Goal: Check status: Check status

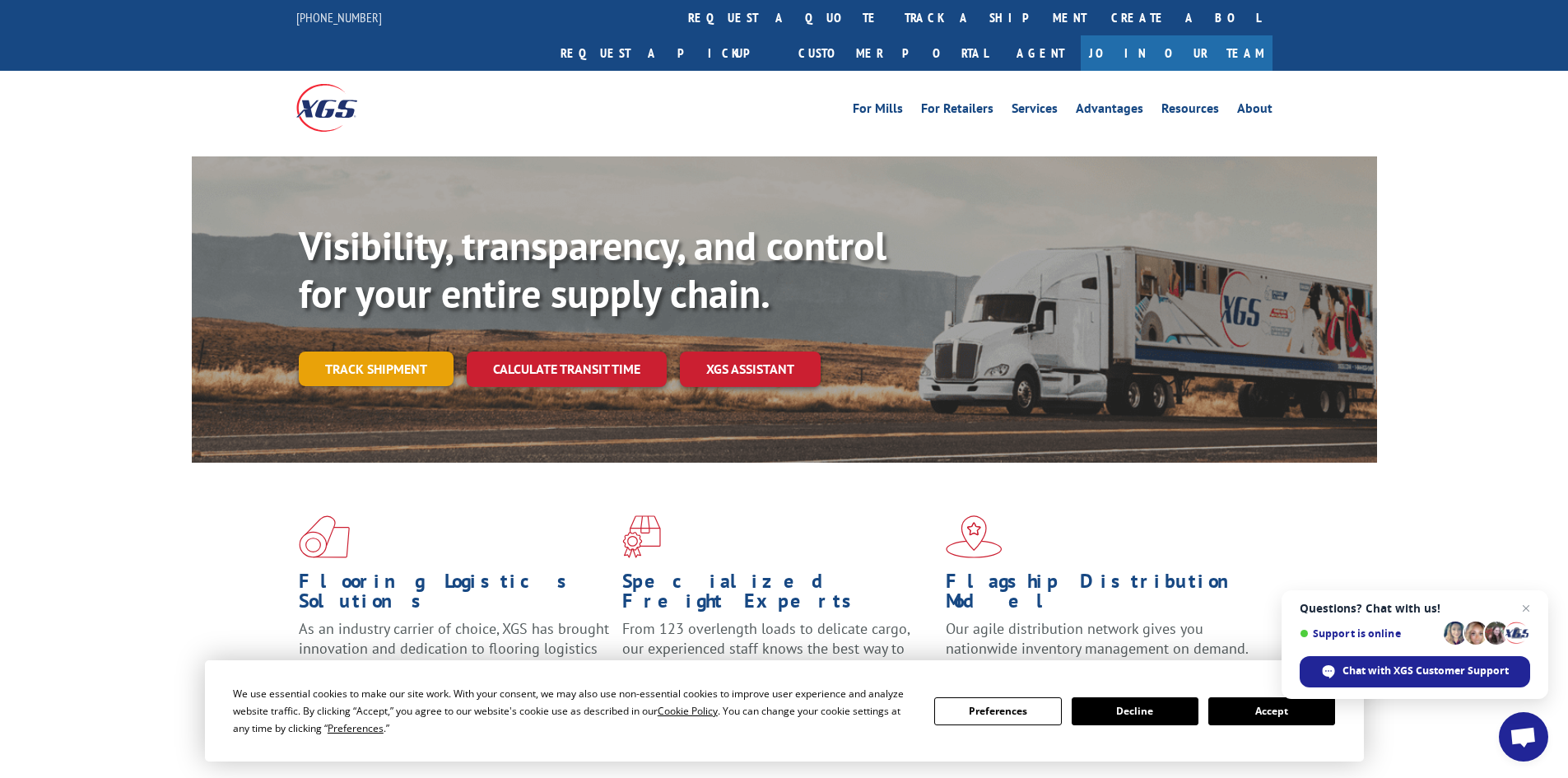
click at [370, 351] on link "Track shipment" at bounding box center [376, 368] width 155 height 34
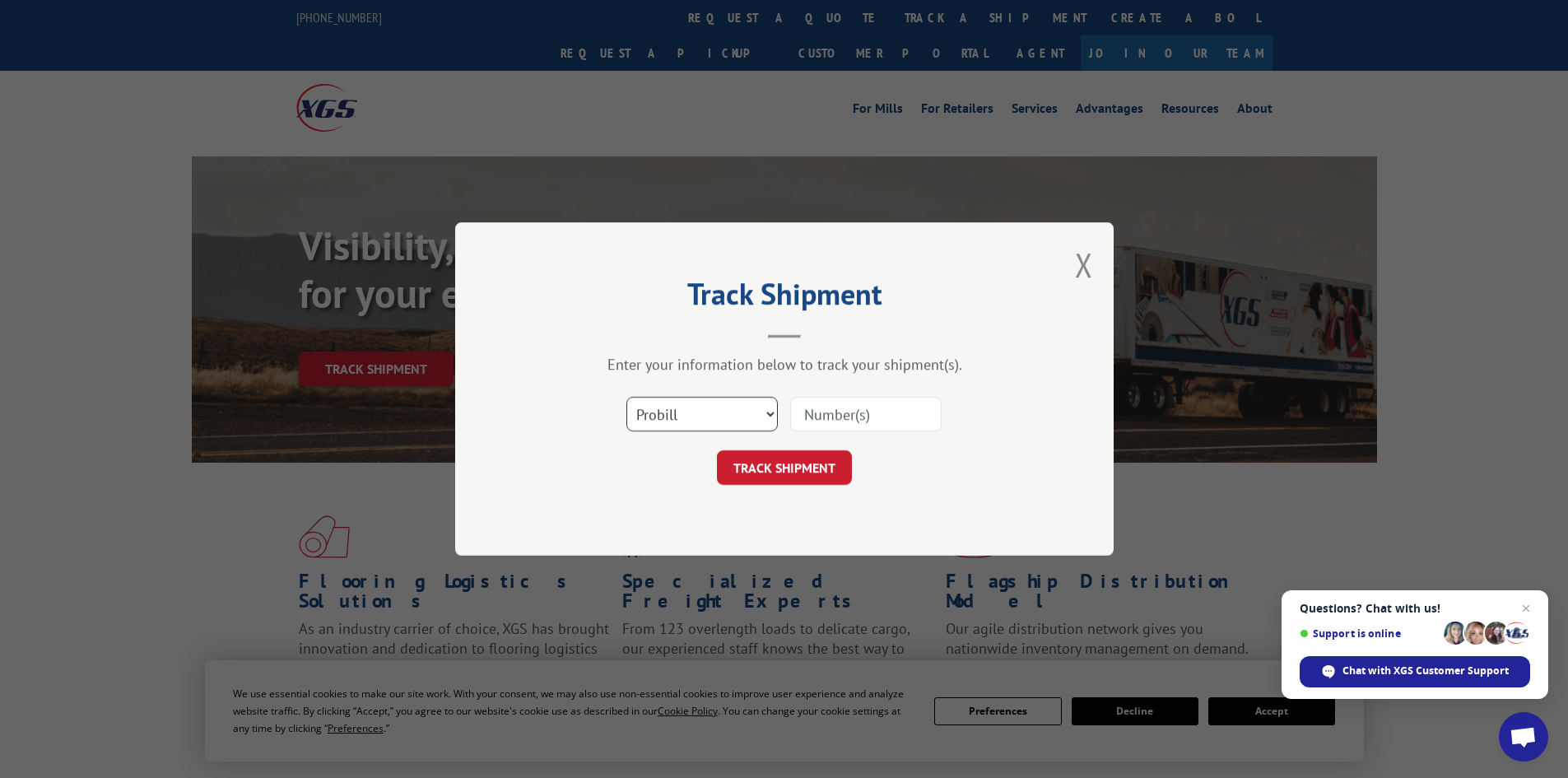
click at [756, 418] on select "Select category... Probill BOL PO" at bounding box center [701, 413] width 152 height 34
click at [751, 412] on select "Select category... Probill BOL PO" at bounding box center [701, 413] width 152 height 34
select select "po"
click at [626, 397] on select "Select category... Probill BOL PO" at bounding box center [701, 413] width 152 height 34
click at [841, 412] on input at bounding box center [866, 413] width 152 height 34
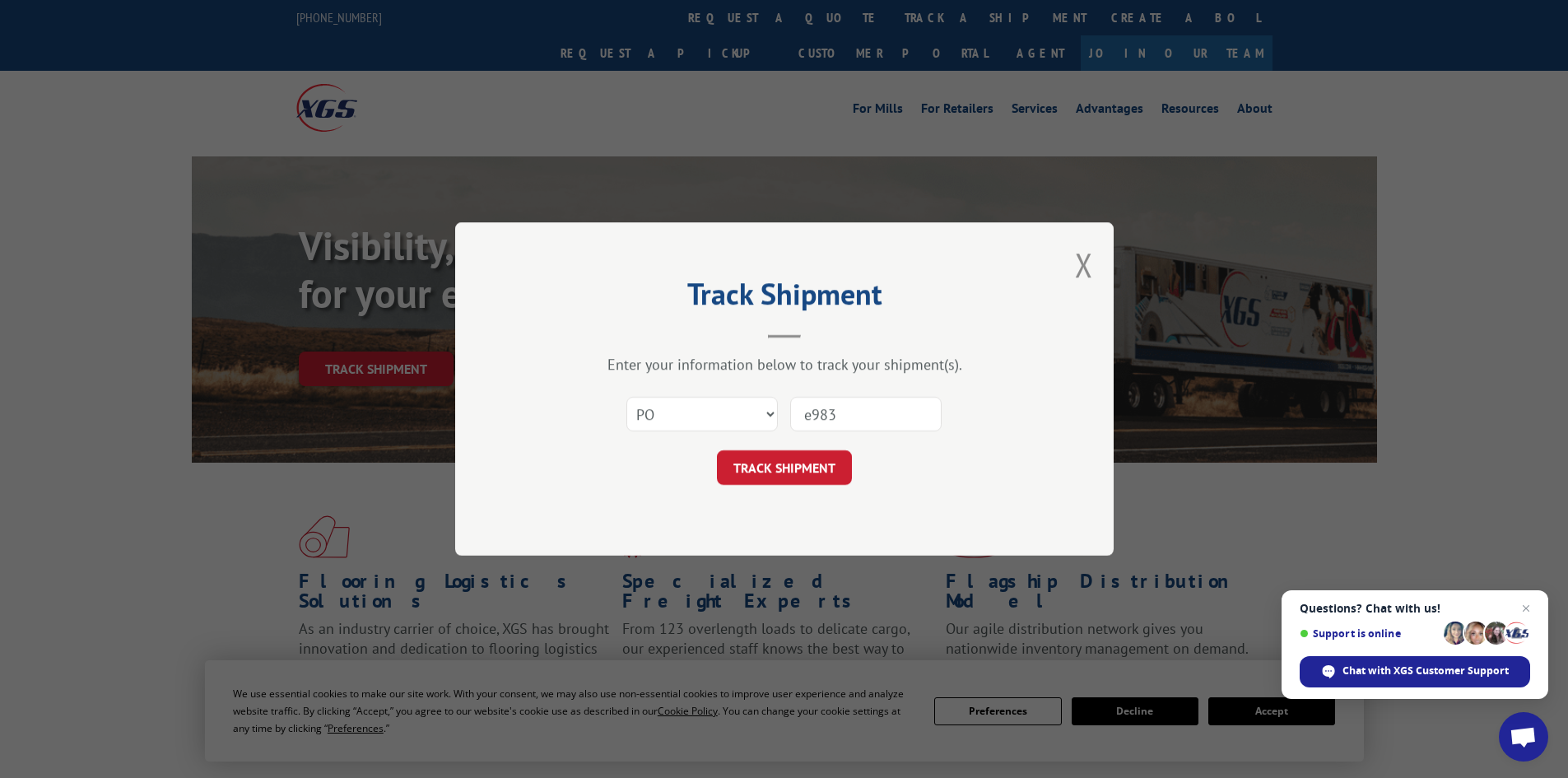
type input "e9834"
click button "TRACK SHIPMENT" at bounding box center [784, 467] width 135 height 34
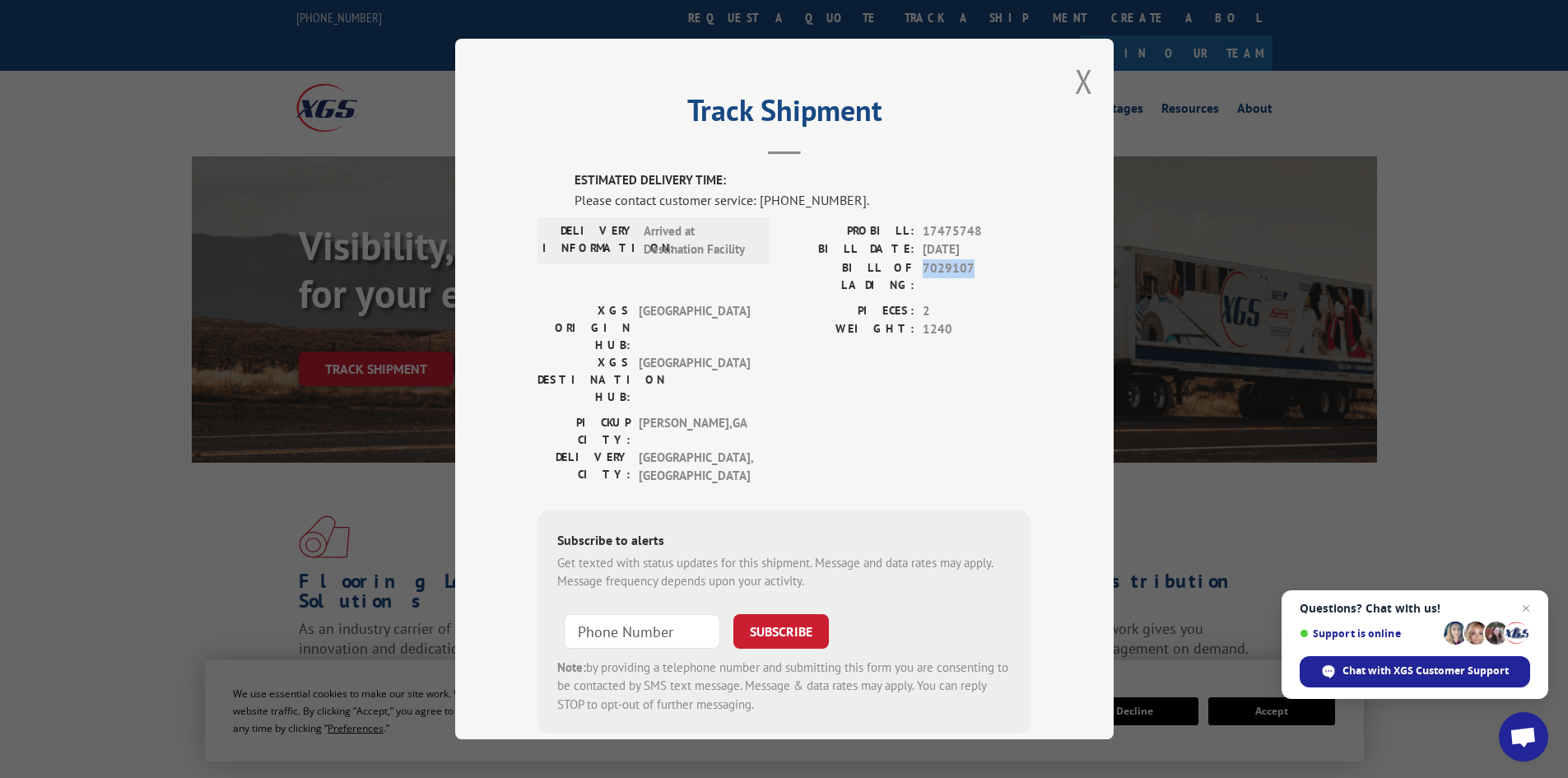
drag, startPoint x: 914, startPoint y: 271, endPoint x: 968, endPoint y: 273, distance: 54.0
click at [968, 273] on div "BILL OF LADING: 7029107" at bounding box center [908, 276] width 247 height 34
copy span "7029107"
click at [1080, 81] on button "Close modal" at bounding box center [1084, 81] width 18 height 44
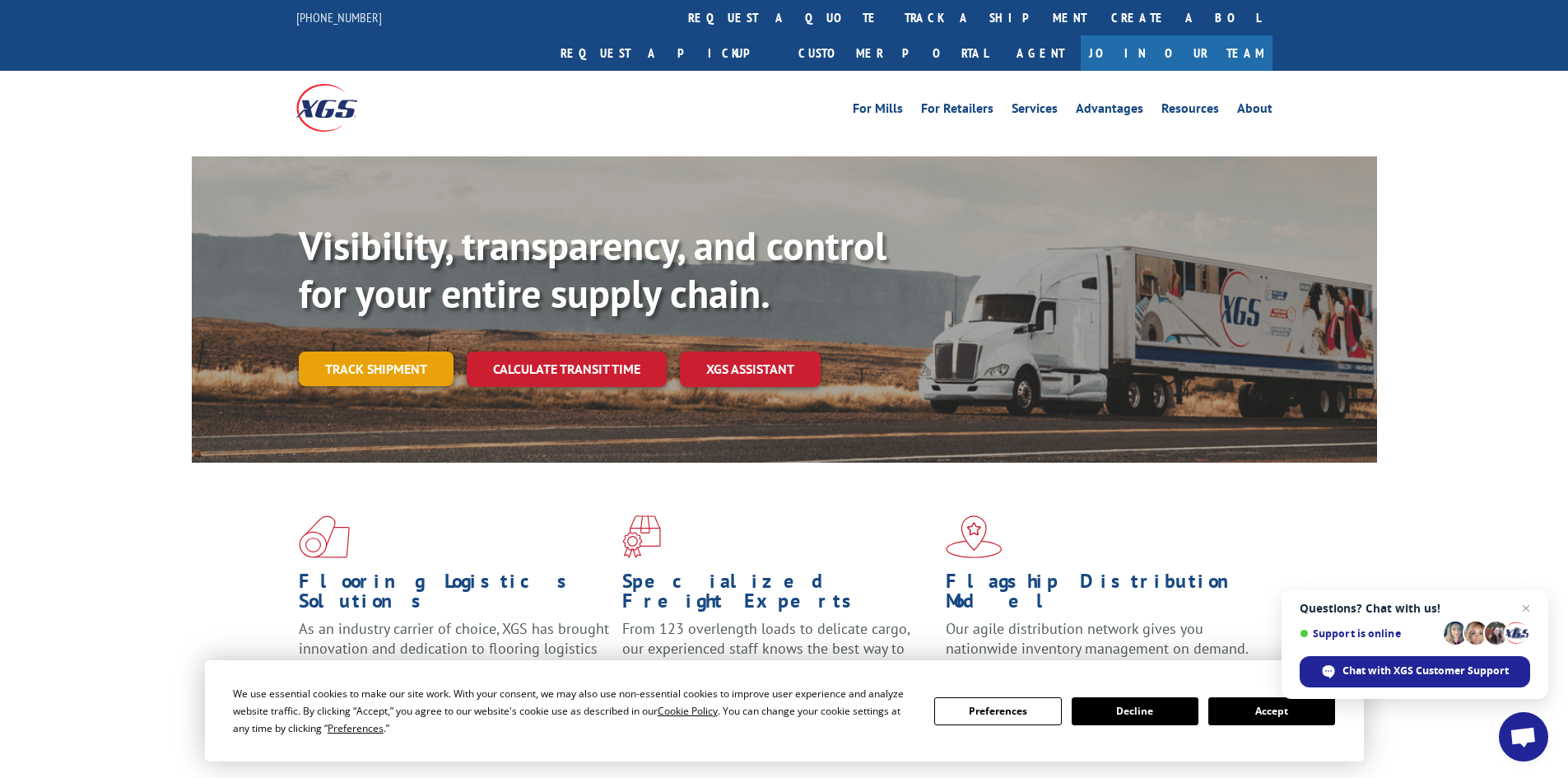
click at [333, 351] on link "Track shipment" at bounding box center [376, 368] width 155 height 34
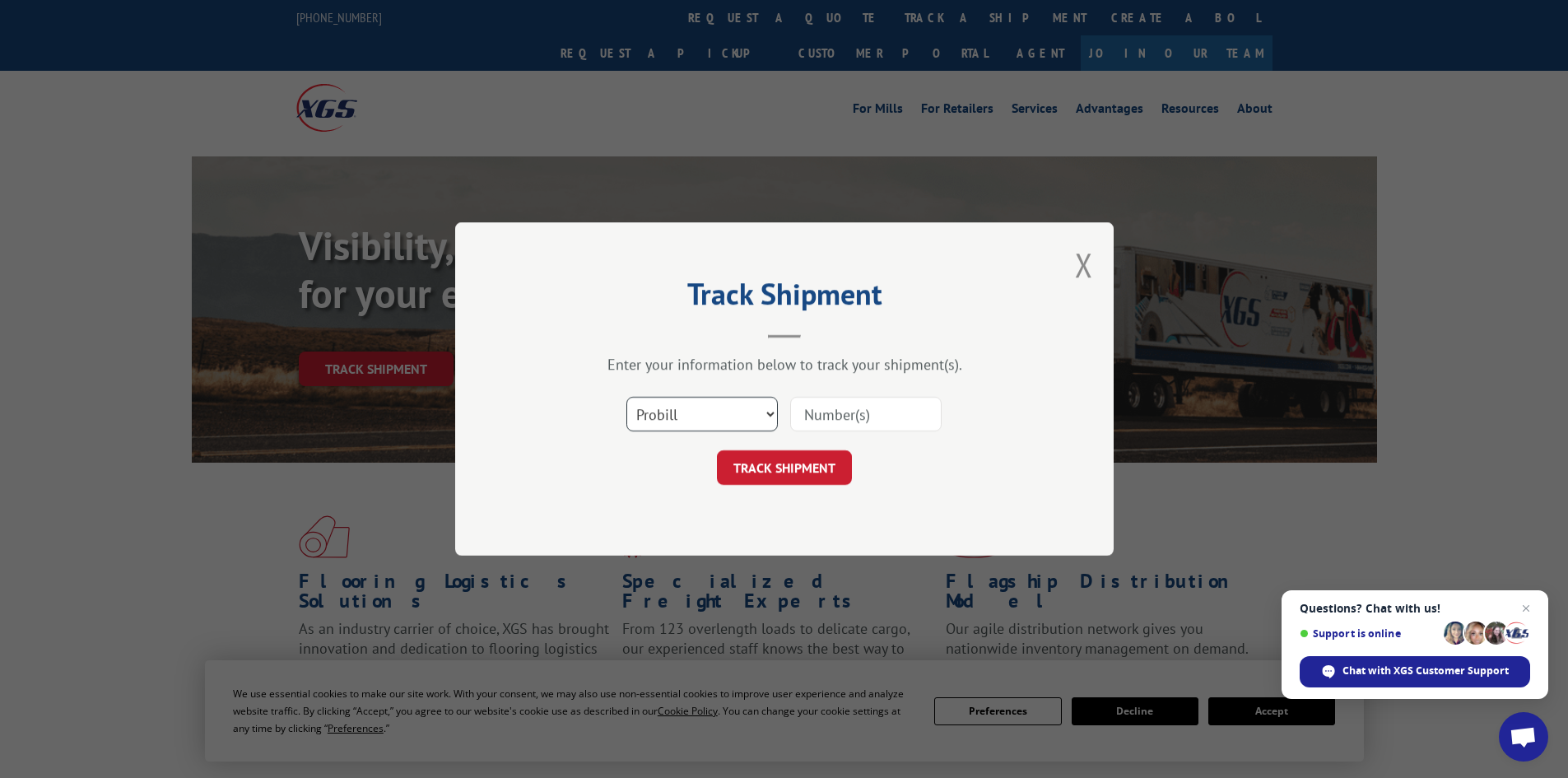
click at [722, 412] on select "Select category... Probill BOL PO" at bounding box center [701, 413] width 152 height 34
select select "po"
click at [626, 397] on select "Select category... Probill BOL PO" at bounding box center [701, 413] width 152 height 34
click at [836, 419] on input at bounding box center [866, 413] width 152 height 34
type input "b10324"
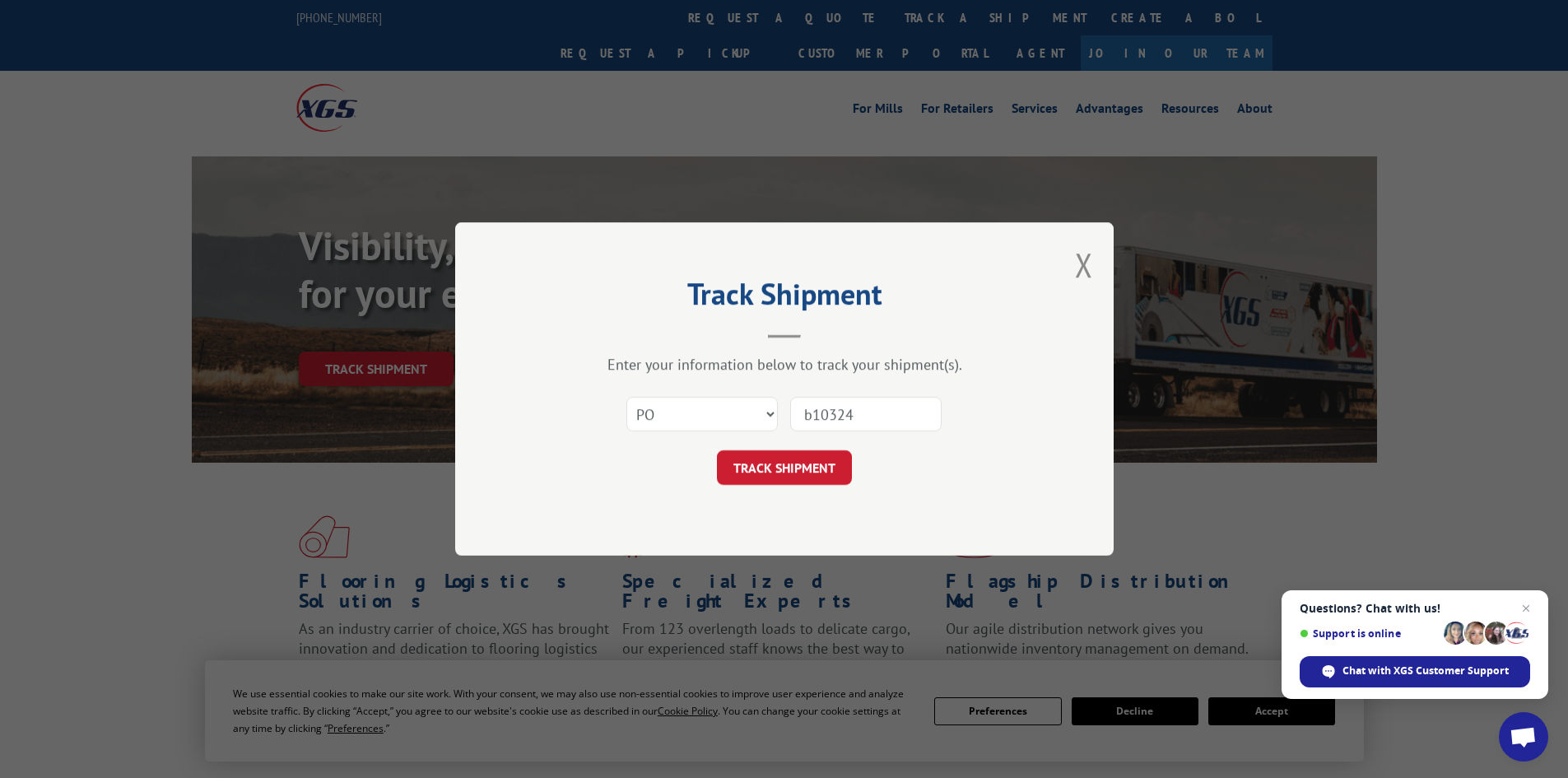
click button "TRACK SHIPMENT" at bounding box center [784, 467] width 135 height 34
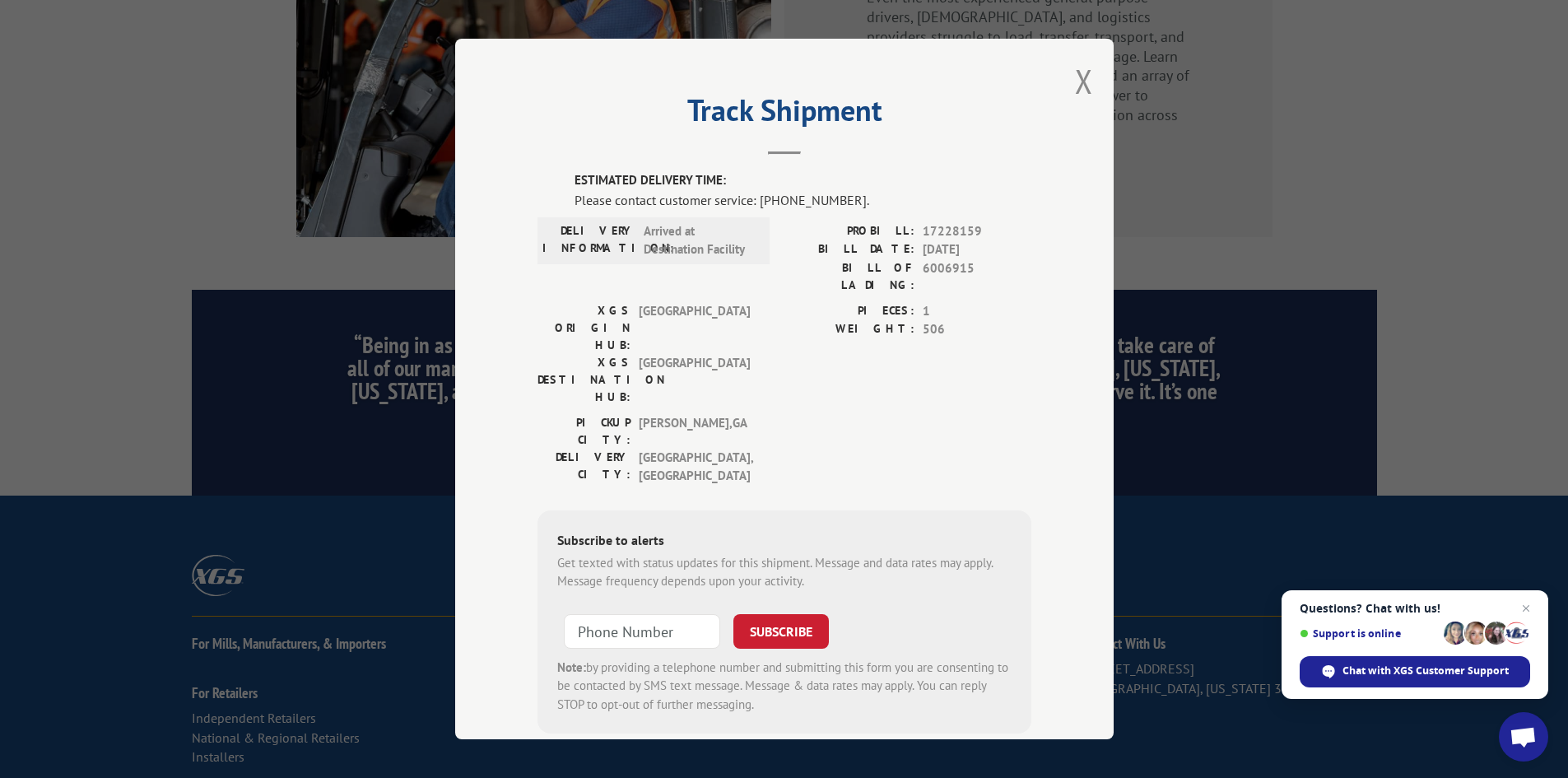
scroll to position [2481, 0]
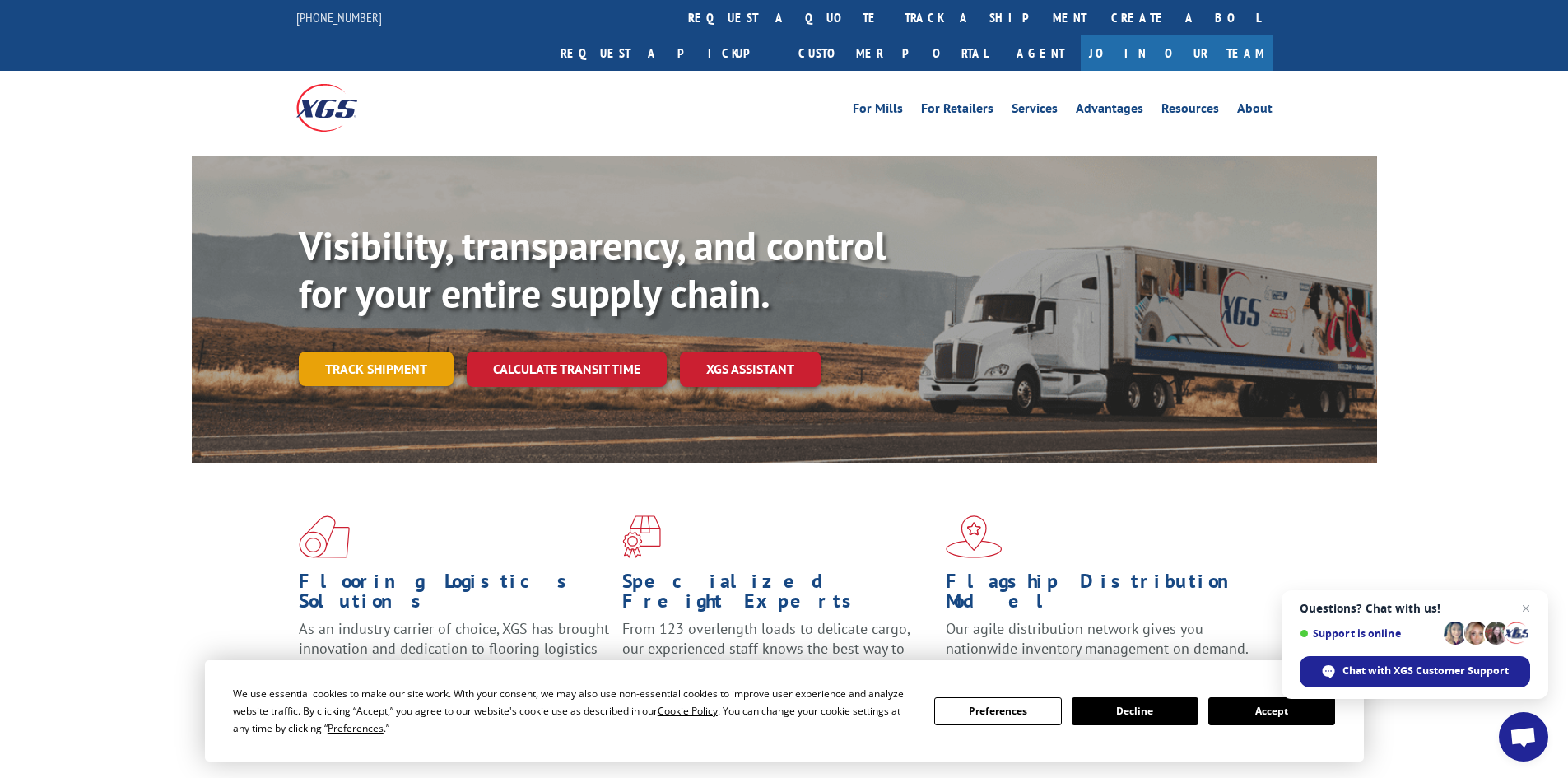
click at [370, 351] on link "Track shipment" at bounding box center [376, 368] width 155 height 34
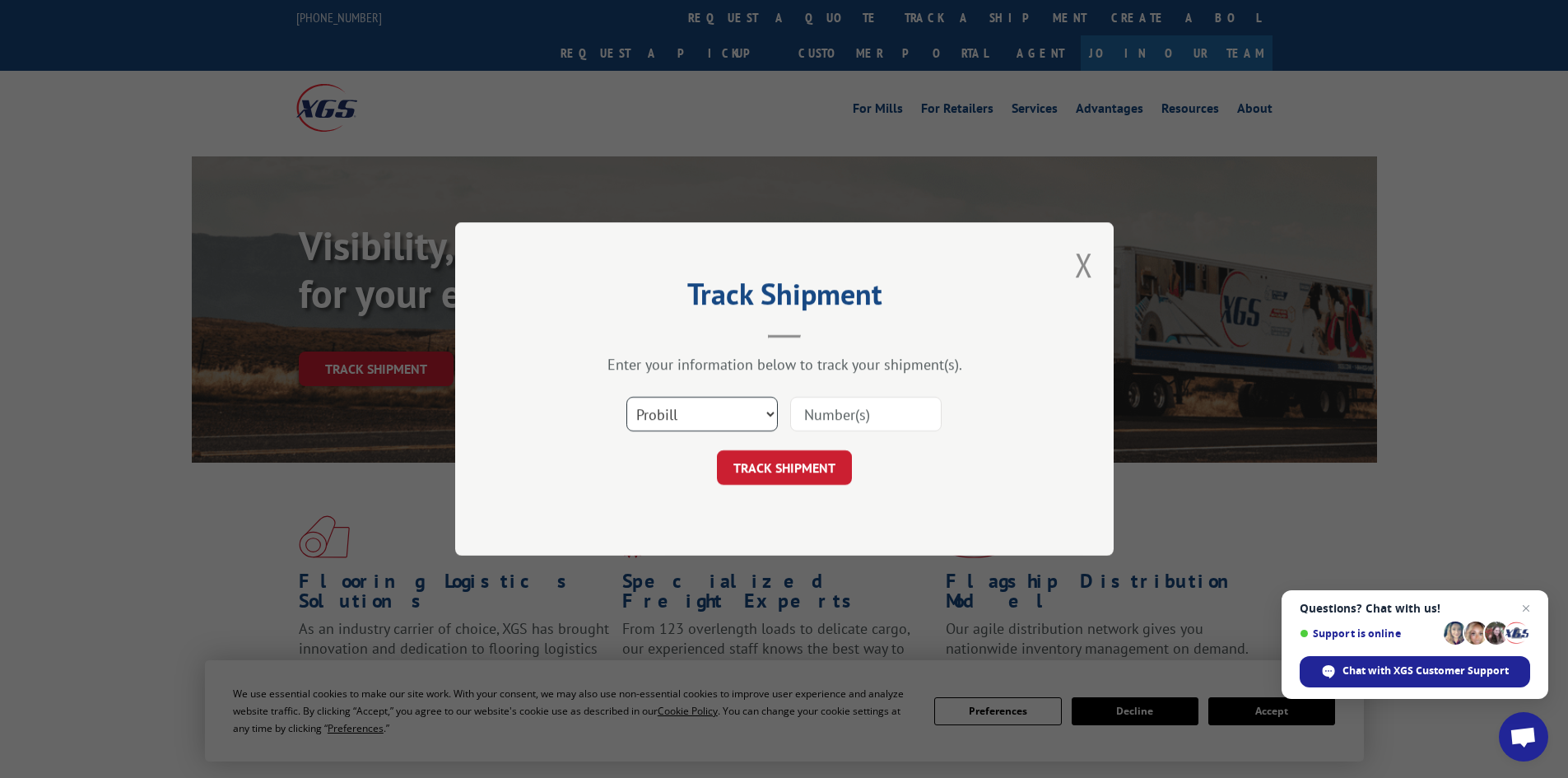
click at [695, 418] on select "Select category... Probill BOL PO" at bounding box center [701, 413] width 152 height 34
select select "bol"
click at [626, 397] on select "Select category... Probill BOL PO" at bounding box center [701, 413] width 152 height 34
paste input "7029107"
type input "7029107"
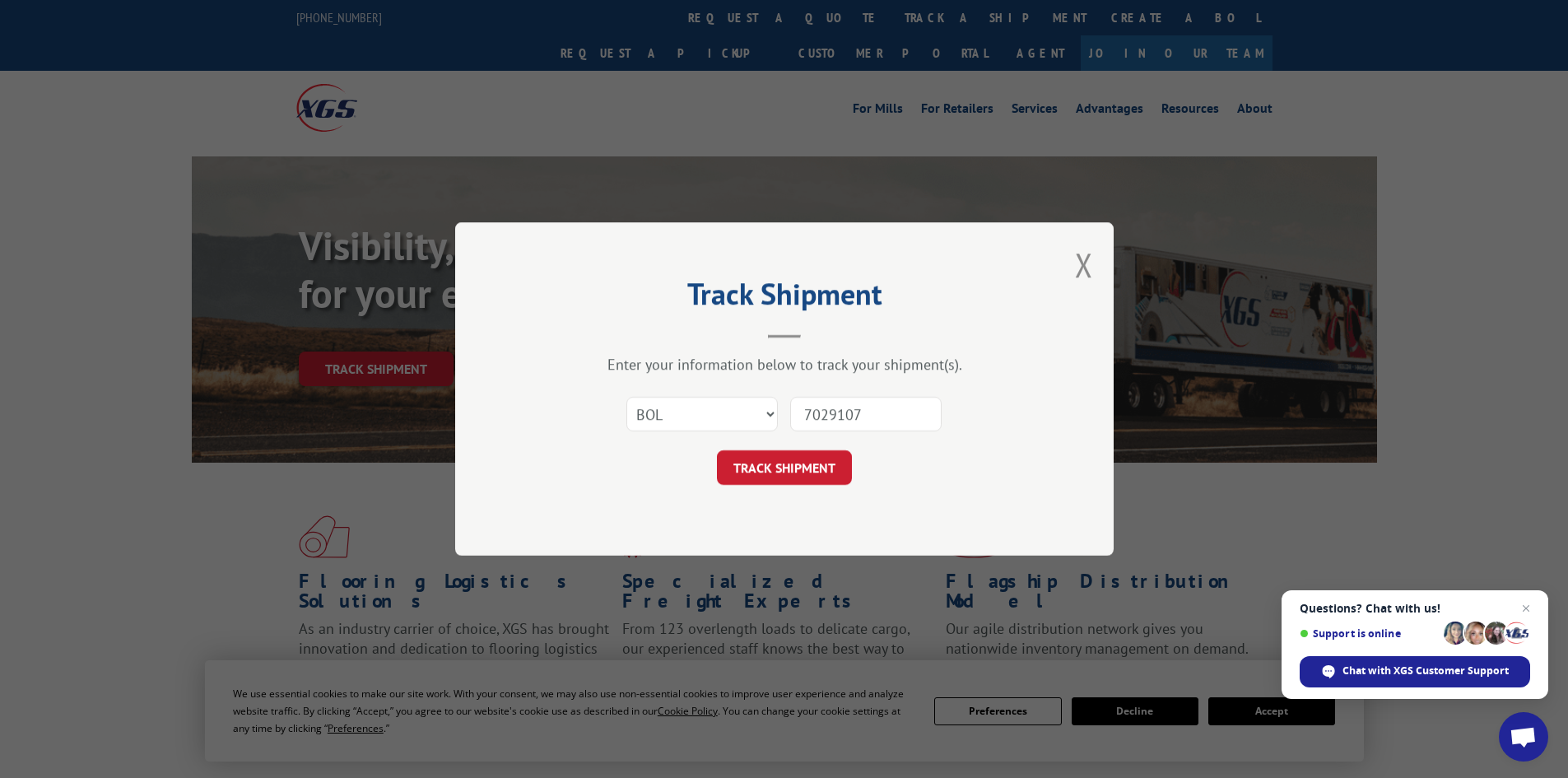
drag, startPoint x: 810, startPoint y: 467, endPoint x: 823, endPoint y: 469, distance: 13.2
click at [810, 467] on button "TRACK SHIPMENT" at bounding box center [784, 467] width 135 height 34
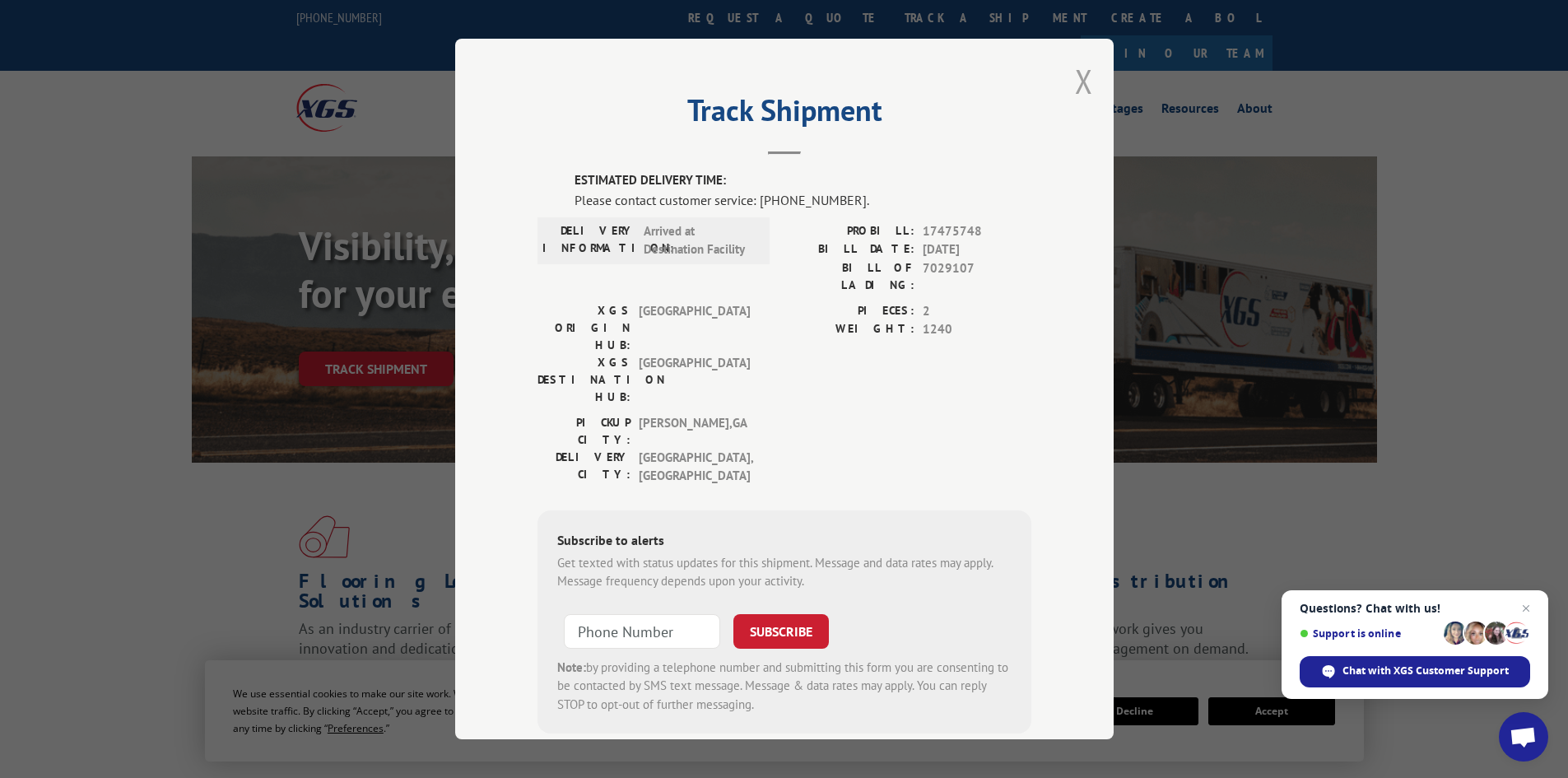
click at [1076, 74] on button "Close modal" at bounding box center [1084, 81] width 18 height 44
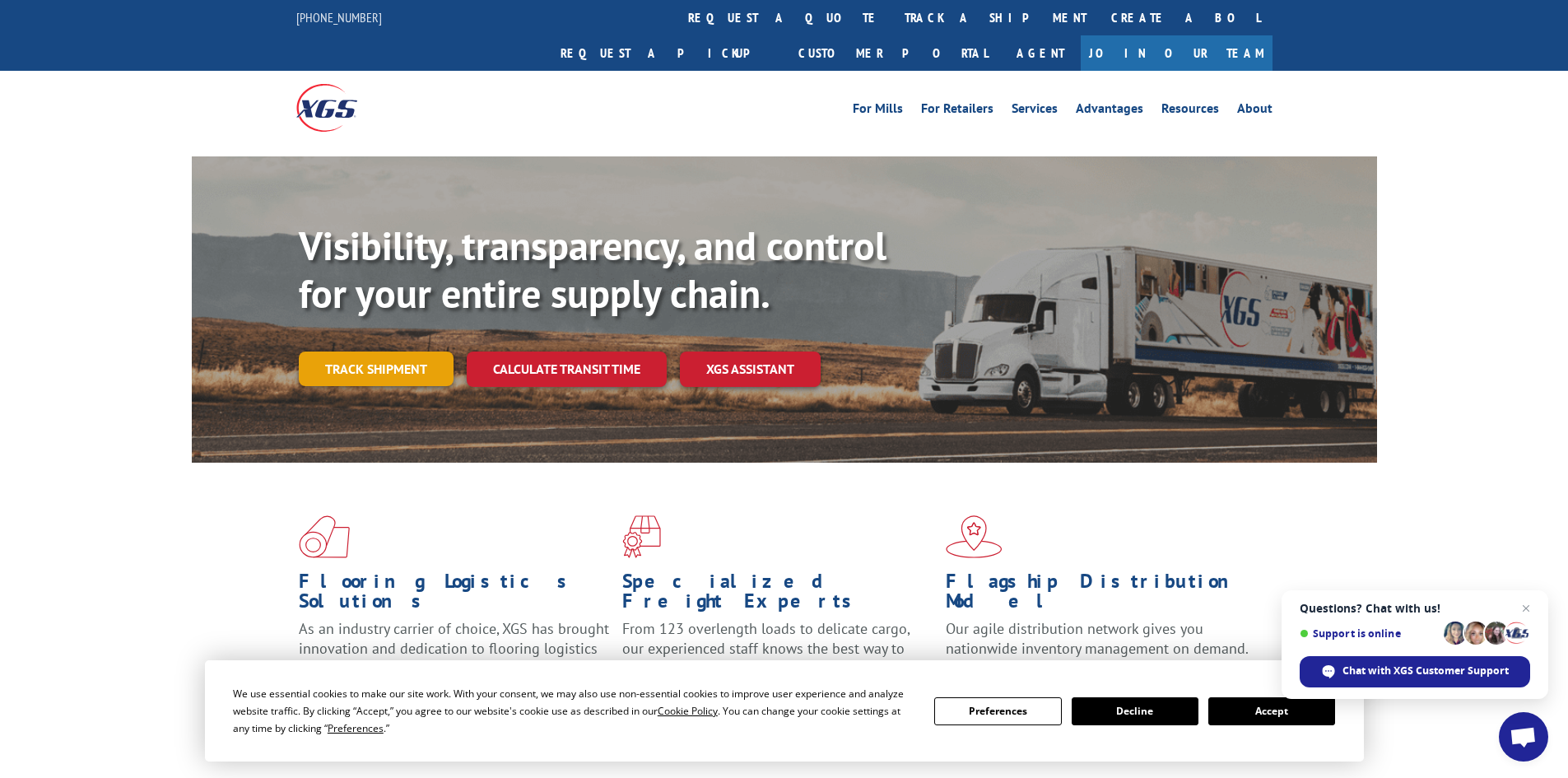
click at [346, 351] on link "Track shipment" at bounding box center [376, 368] width 155 height 34
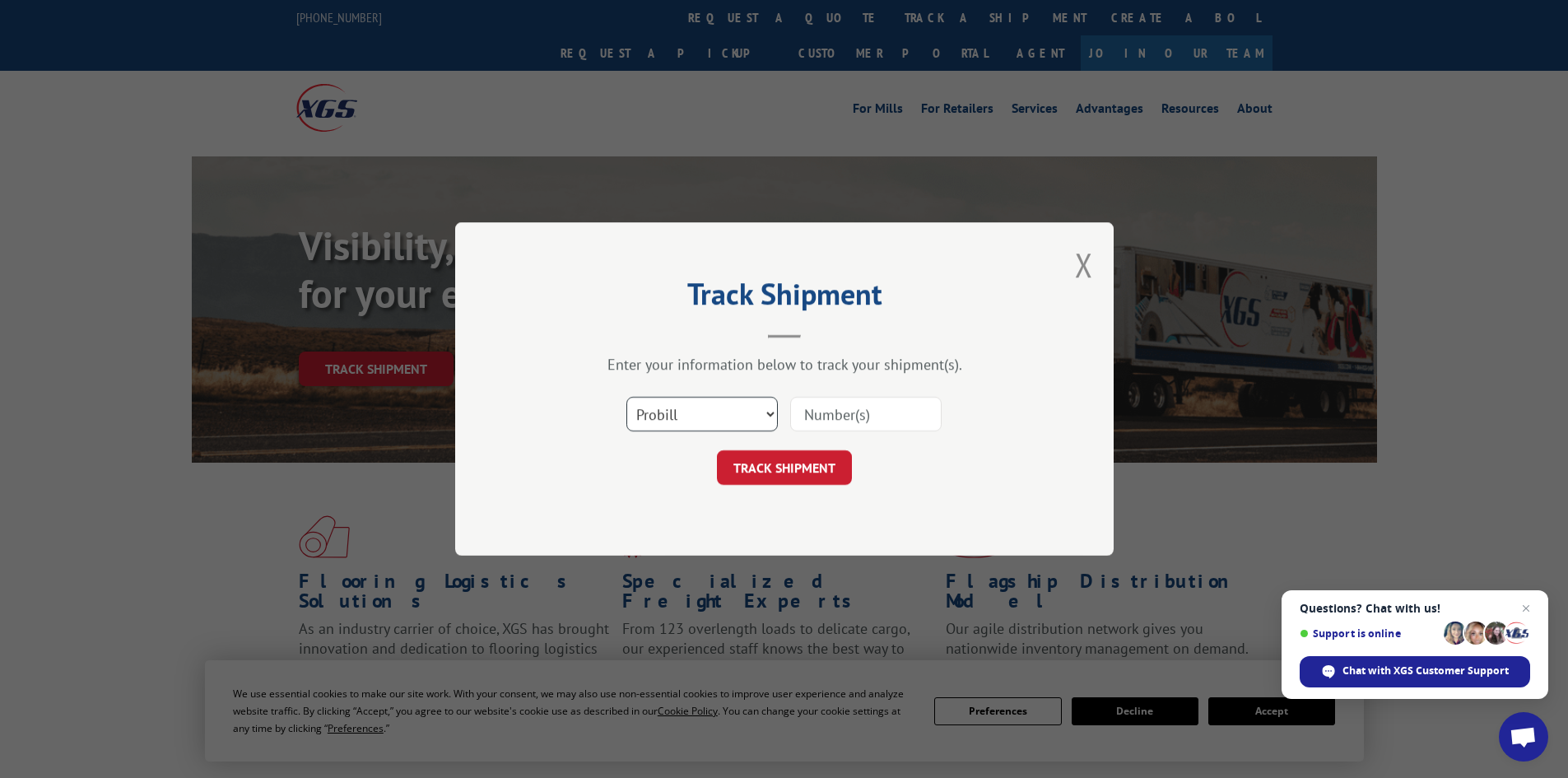
click at [743, 411] on select "Select category... Probill BOL PO" at bounding box center [701, 413] width 152 height 34
select select "po"
click at [626, 397] on select "Select category... Probill BOL PO" at bounding box center [701, 413] width 152 height 34
click at [839, 400] on input at bounding box center [866, 413] width 152 height 34
type input "e9834"
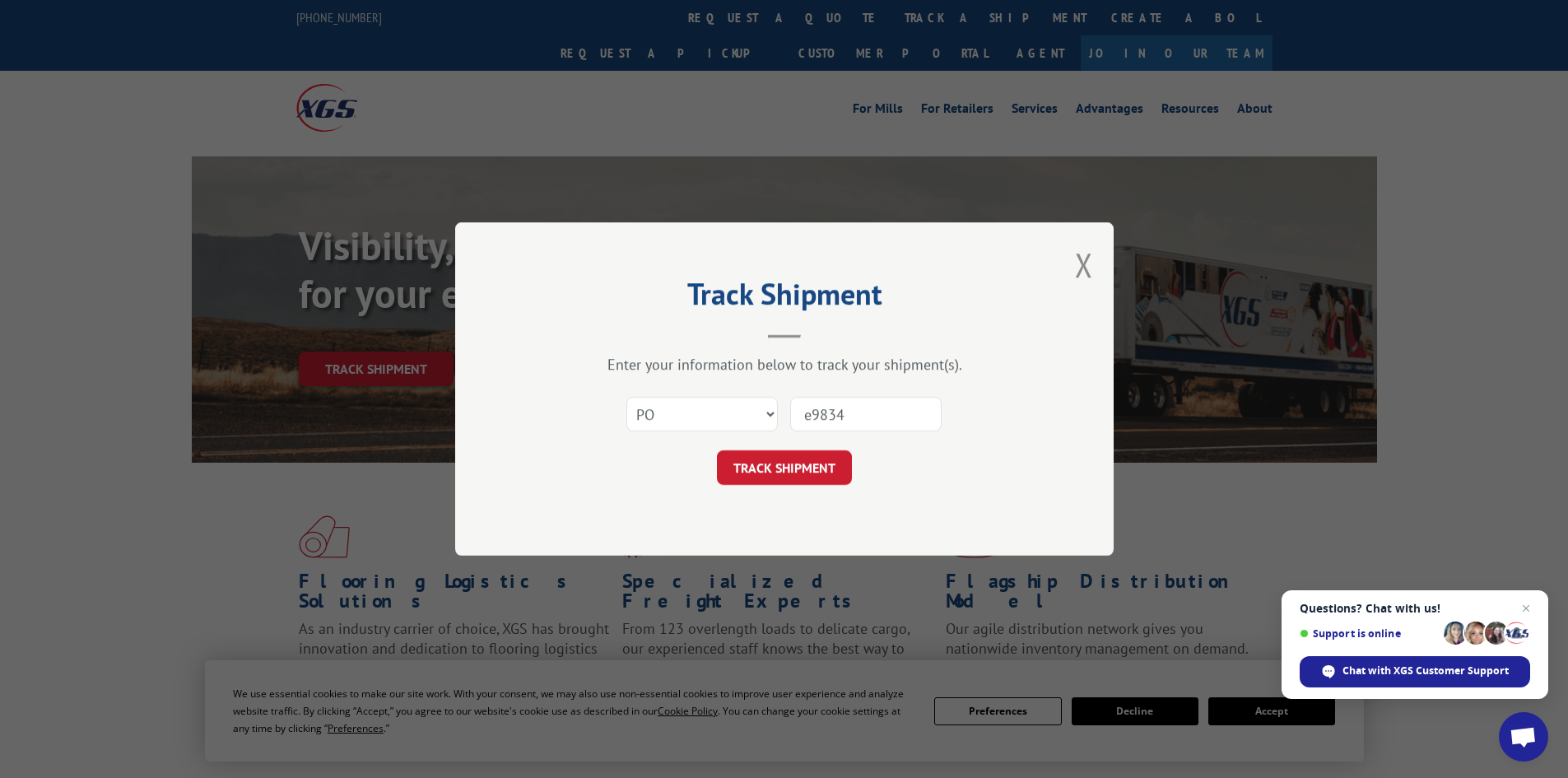
click button "TRACK SHIPMENT" at bounding box center [784, 467] width 135 height 34
